Goal: Find specific page/section: Find specific page/section

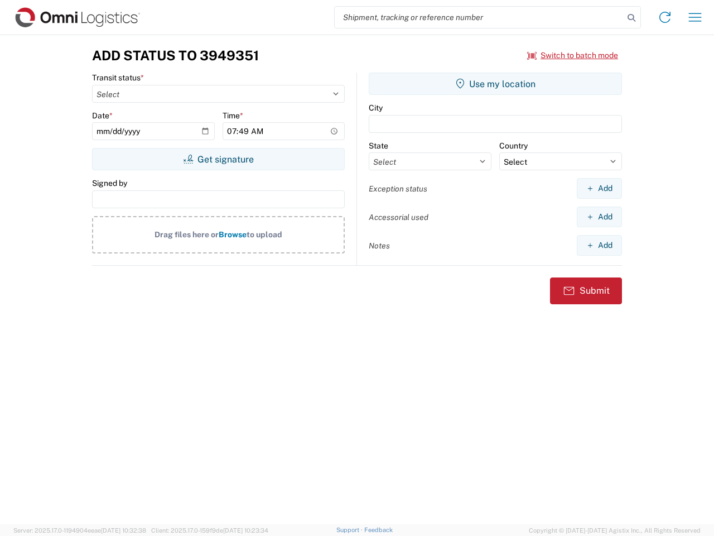
click at [479, 17] on input "search" at bounding box center [479, 17] width 289 height 21
click at [632, 18] on icon at bounding box center [632, 18] width 16 height 16
click at [665, 17] on icon at bounding box center [665, 17] width 18 height 18
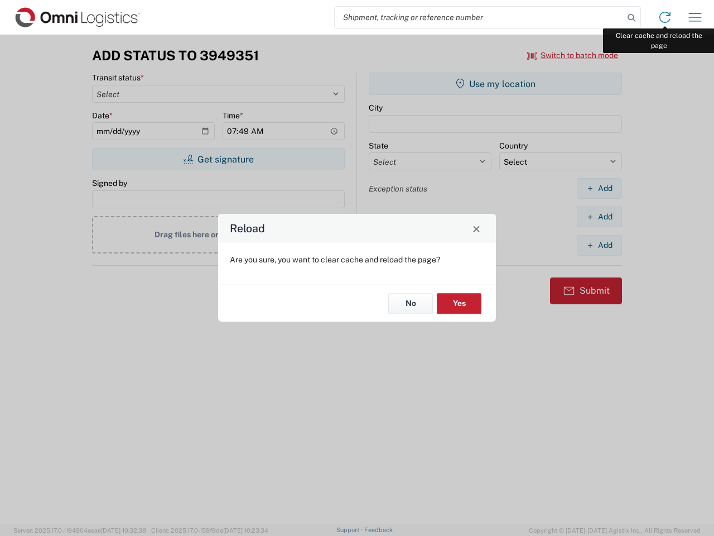
click at [696, 17] on div "Reload Are you sure, you want to clear cache and reload the page? No Yes" at bounding box center [357, 268] width 714 height 536
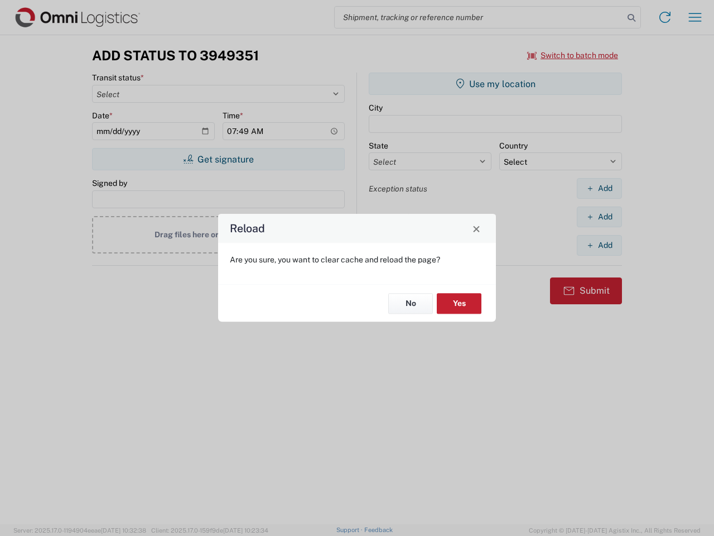
click at [573, 55] on div "Reload Are you sure, you want to clear cache and reload the page? No Yes" at bounding box center [357, 268] width 714 height 536
click at [218, 159] on div "Reload Are you sure, you want to clear cache and reload the page? No Yes" at bounding box center [357, 268] width 714 height 536
click at [496, 84] on div "Reload Are you sure, you want to clear cache and reload the page? No Yes" at bounding box center [357, 268] width 714 height 536
click at [600, 188] on div "Reload Are you sure, you want to clear cache and reload the page? No Yes" at bounding box center [357, 268] width 714 height 536
click at [600, 217] on div "Reload Are you sure, you want to clear cache and reload the page? No Yes" at bounding box center [357, 268] width 714 height 536
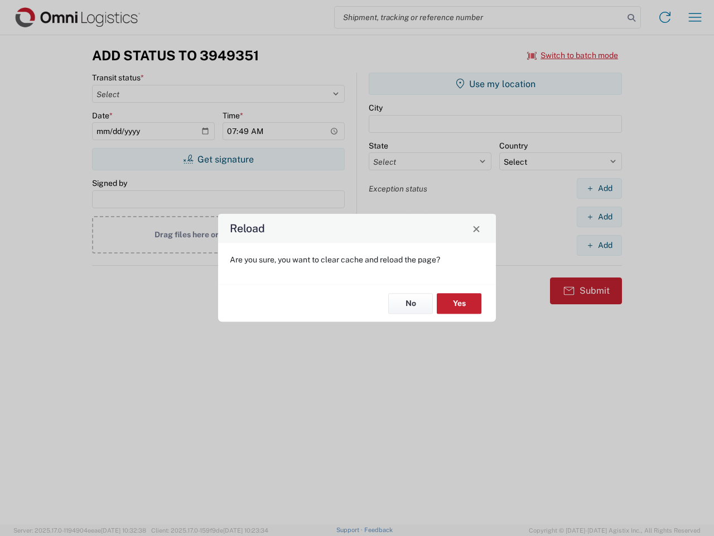
click at [600, 245] on div "Reload Are you sure, you want to clear cache and reload the page? No Yes" at bounding box center [357, 268] width 714 height 536
